Goal: Transaction & Acquisition: Purchase product/service

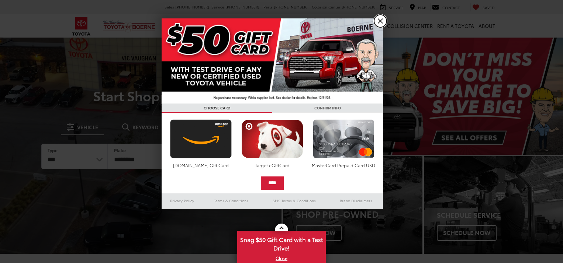
click at [376, 24] on link "X" at bounding box center [380, 21] width 13 height 13
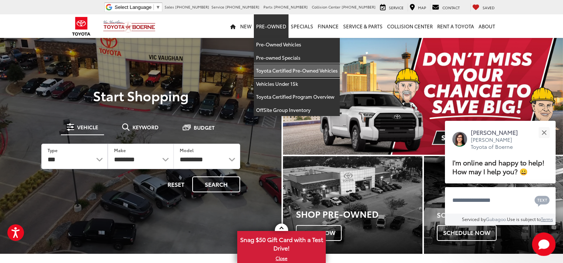
click at [270, 67] on link "Toyota Certified Pre-Owned Vehicles" at bounding box center [297, 70] width 86 height 13
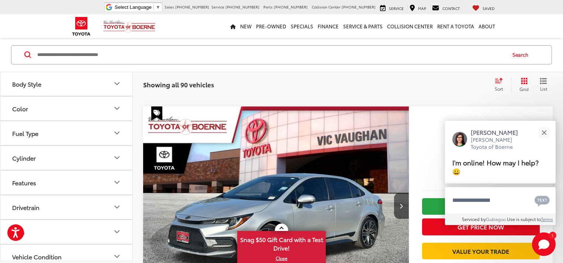
scroll to position [296, 0]
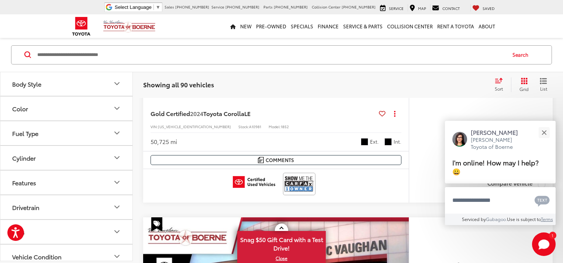
click at [111, 80] on button "Body Style" at bounding box center [66, 84] width 133 height 24
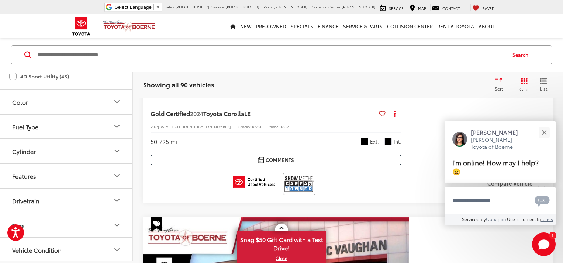
scroll to position [74, 0]
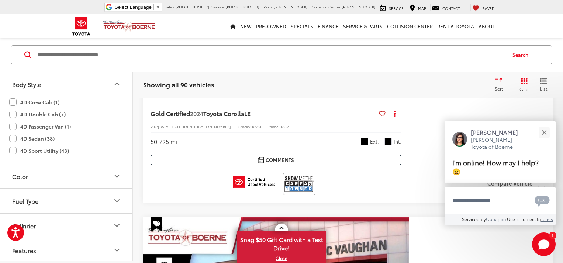
click at [12, 103] on label "4D Crew Cab (1)" at bounding box center [34, 102] width 50 height 12
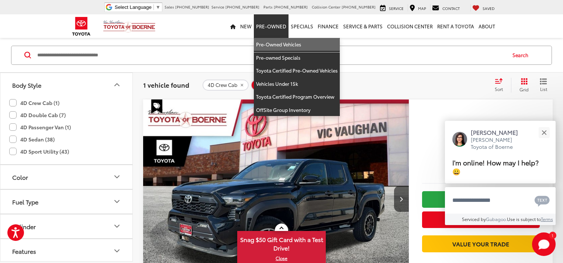
click at [278, 51] on link "Pre-Owned Vehicles" at bounding box center [297, 44] width 86 height 13
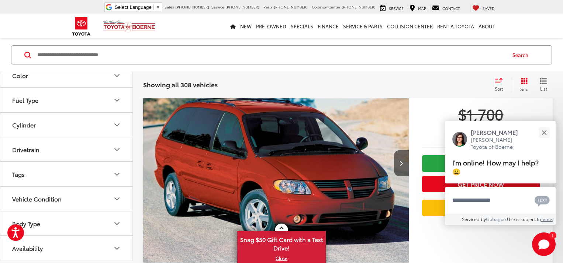
scroll to position [132, 0]
click at [119, 228] on icon "Body Type" at bounding box center [116, 224] width 9 height 9
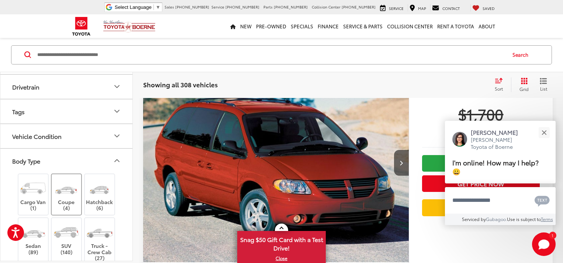
scroll to position [289, 0]
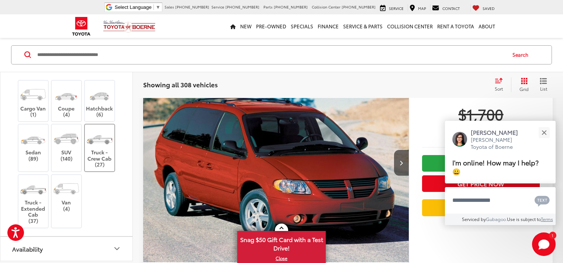
click at [97, 152] on label "Truck - Crew Cab (27)" at bounding box center [100, 148] width 30 height 39
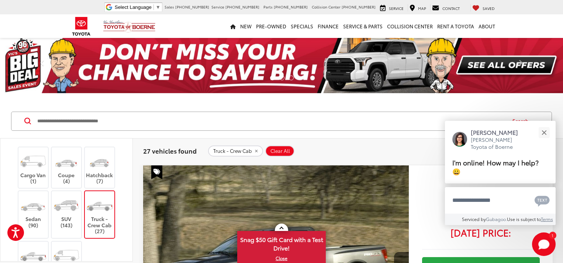
click at [108, 119] on input "Search by Make, Model, or Keyword" at bounding box center [270, 121] width 469 height 18
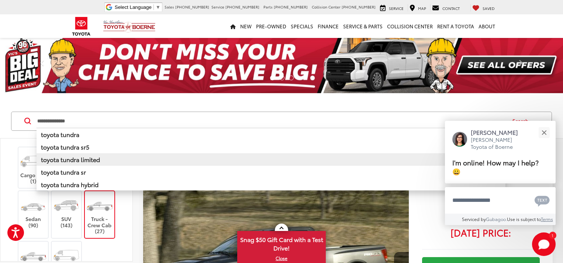
click at [77, 160] on b "toyota tundra limited" at bounding box center [70, 159] width 59 height 8
type input "**********"
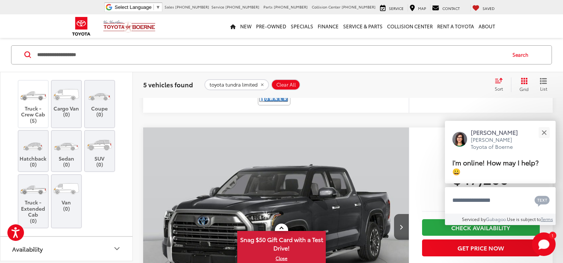
scroll to position [296, 0]
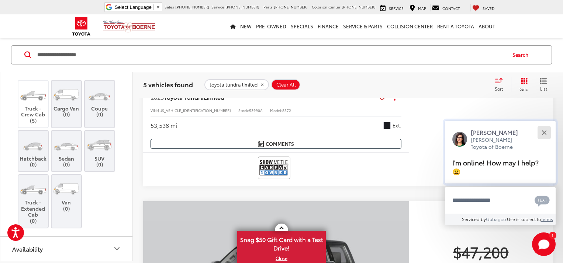
click at [544, 131] on div "Close" at bounding box center [543, 132] width 5 height 5
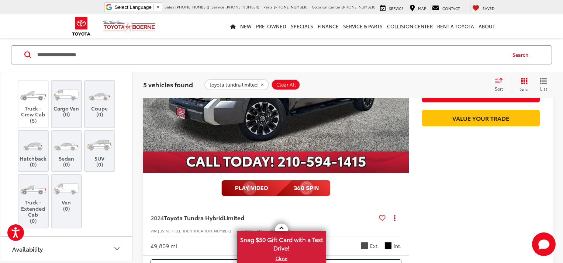
scroll to position [851, 0]
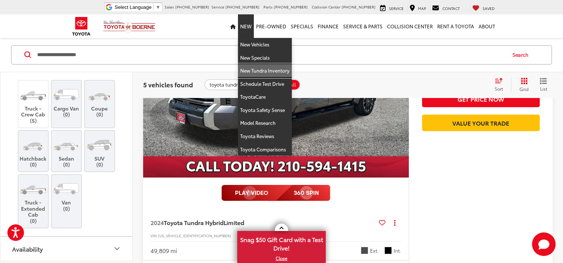
click at [267, 69] on link "New Tundra Inventory" at bounding box center [265, 70] width 54 height 13
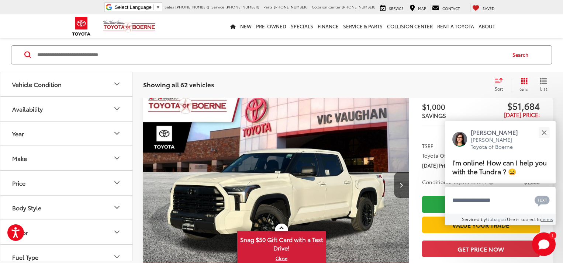
scroll to position [111, 0]
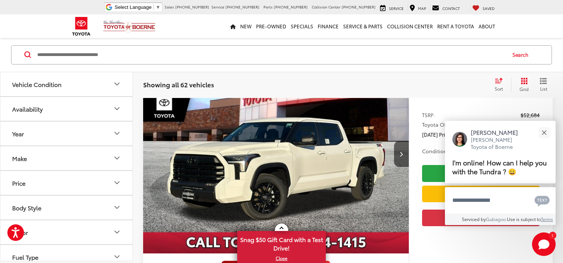
click at [220, 118] on img "2026 Toyota Tundra SR5 0" at bounding box center [276, 155] width 267 height 200
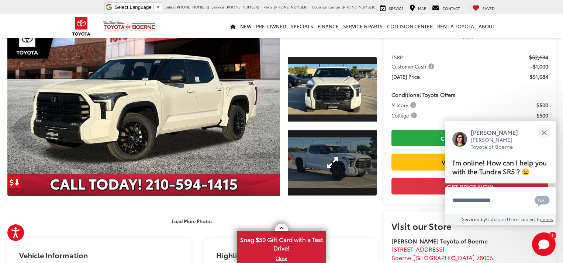
scroll to position [125, 0]
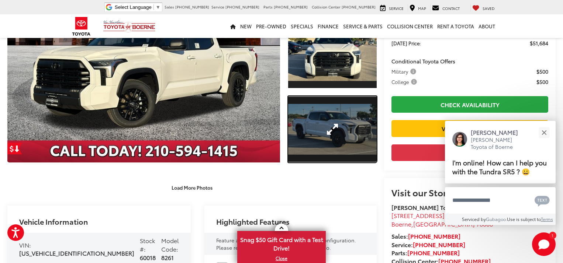
click at [331, 132] on link "Expand Photo 2" at bounding box center [332, 129] width 88 height 66
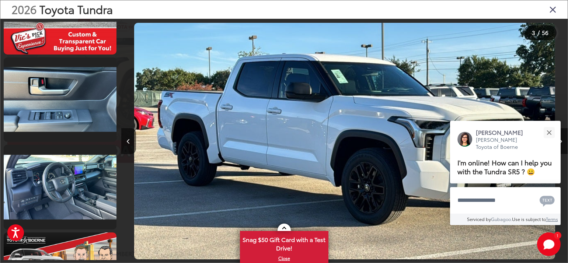
scroll to position [1301, 0]
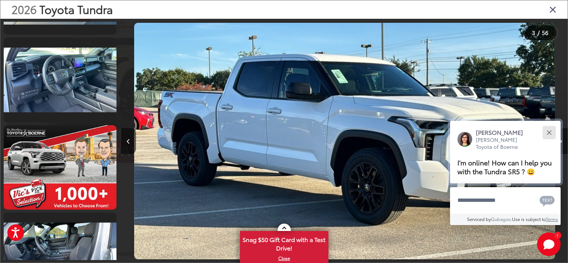
click at [550, 135] on div "Close" at bounding box center [549, 132] width 5 height 5
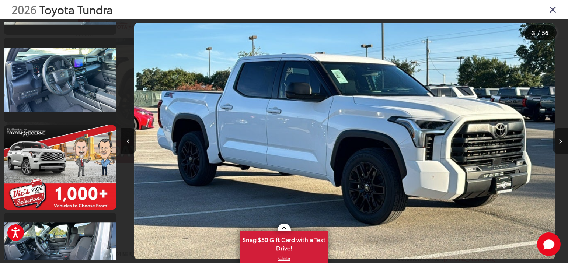
click at [557, 138] on button "Next image" at bounding box center [560, 141] width 15 height 26
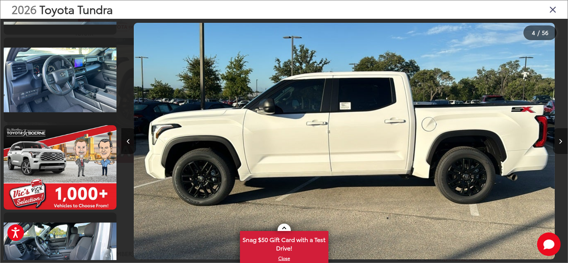
scroll to position [209, 0]
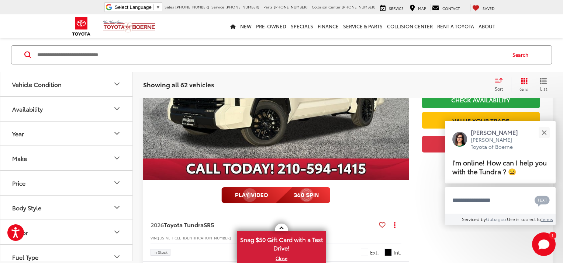
scroll to position [296, 0]
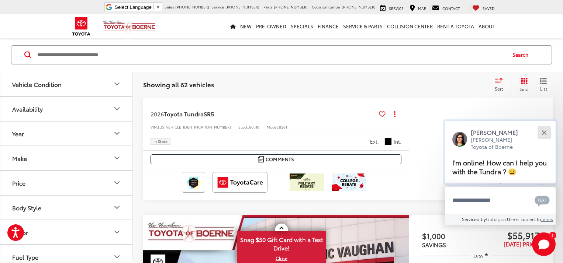
click at [544, 130] on div "Close" at bounding box center [543, 132] width 5 height 5
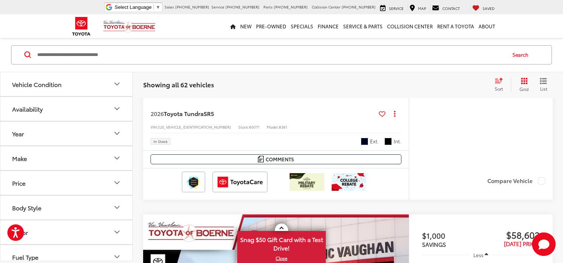
scroll to position [2775, 0]
